Goal: Information Seeking & Learning: Learn about a topic

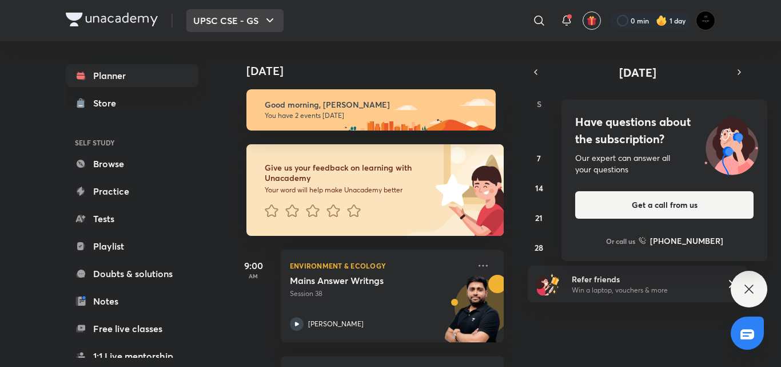
click at [216, 18] on button "UPSC CSE - GS" at bounding box center [234, 20] width 97 height 23
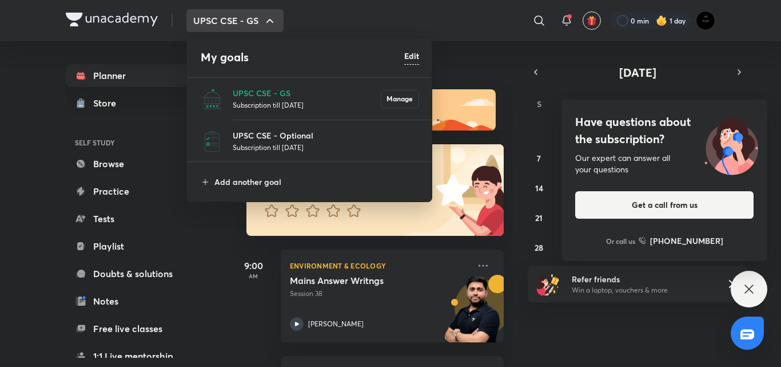
click at [216, 18] on div at bounding box center [390, 183] width 781 height 367
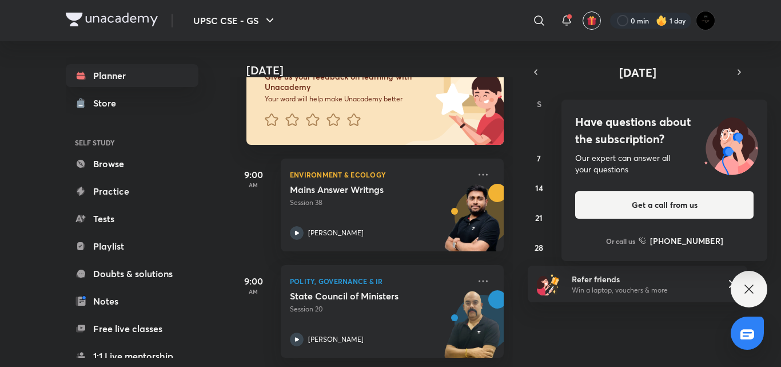
scroll to position [99, 0]
click at [757, 289] on div "Have questions about the subscription? Our expert can answer all your questions…" at bounding box center [749, 289] width 37 height 37
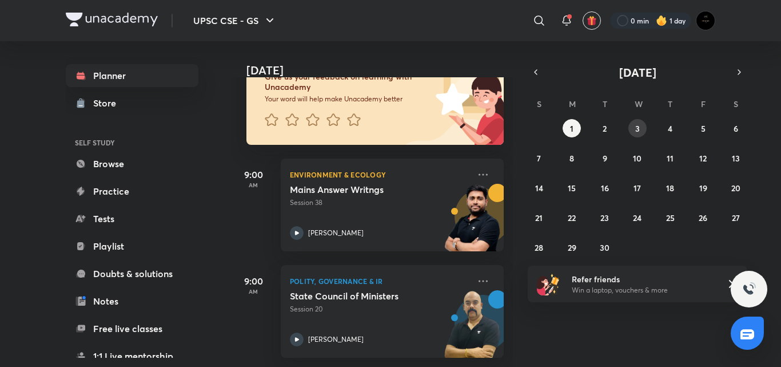
click at [635, 135] on button "3" at bounding box center [638, 128] width 18 height 18
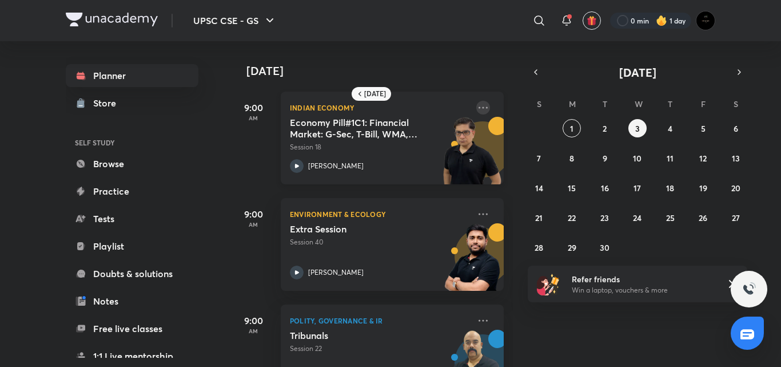
click at [477, 103] on icon at bounding box center [483, 108] width 14 height 14
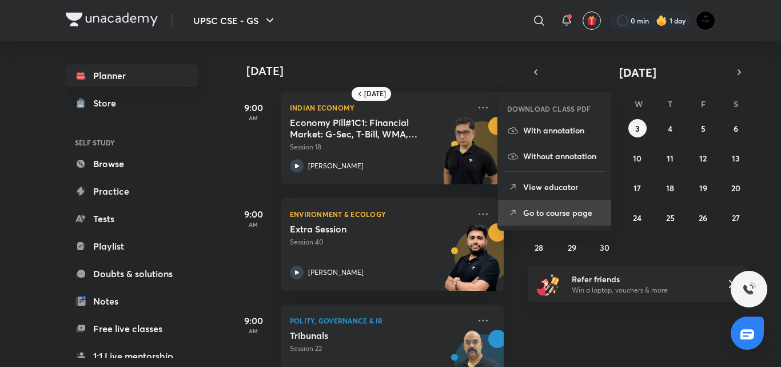
click at [533, 205] on li "Go to course page" at bounding box center [554, 213] width 113 height 26
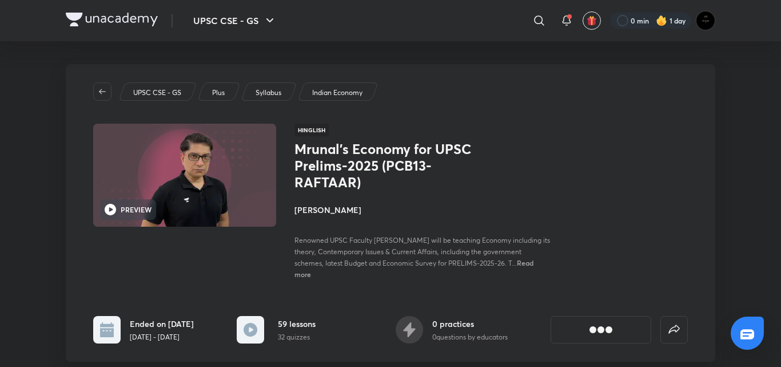
click at [531, 204] on h4 "[PERSON_NAME]" at bounding box center [423, 210] width 256 height 12
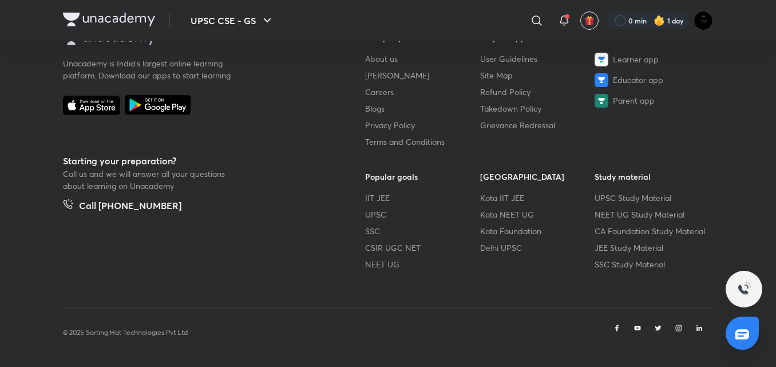
scroll to position [945, 0]
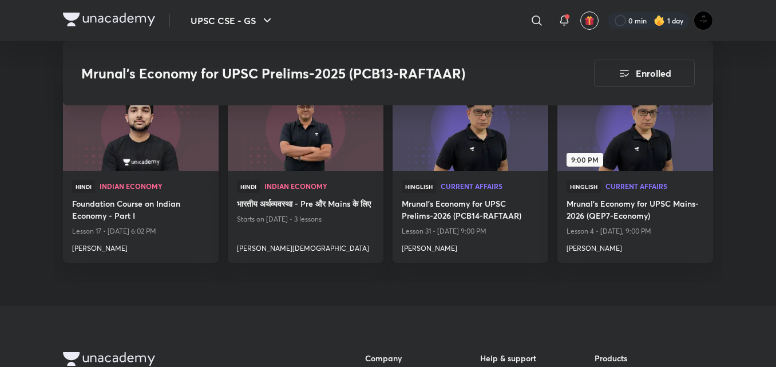
scroll to position [1552, 0]
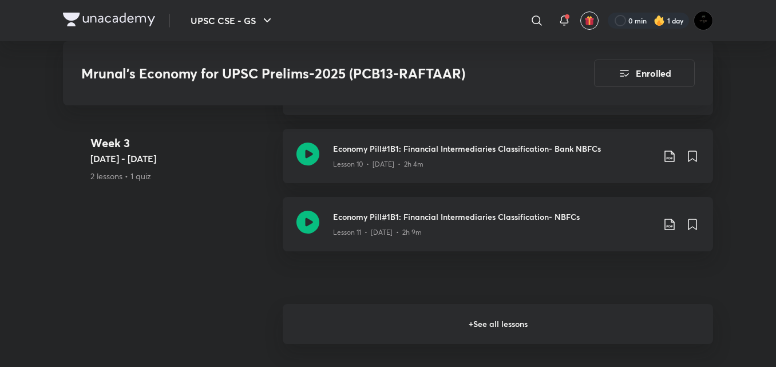
click at [315, 343] on h6 "+ See all lessons" at bounding box center [498, 324] width 430 height 40
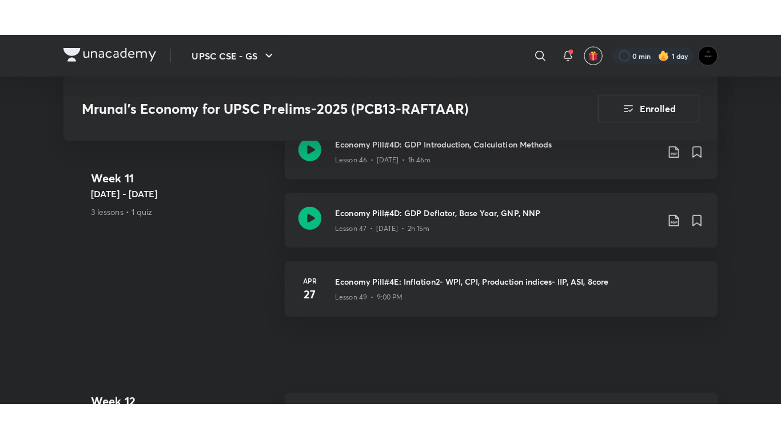
scroll to position [5903, 0]
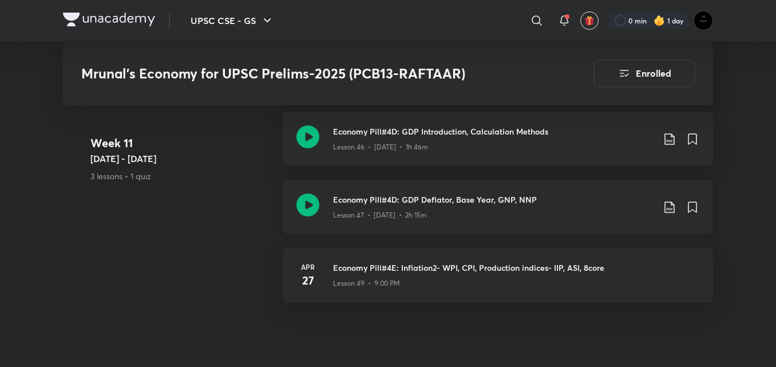
click at [299, 192] on div "Economy Pill#4D: GDP Deflator, Base Year, GNP, NNP Lesson 47 • [DATE] • 2h 15m" at bounding box center [498, 207] width 430 height 54
